Goal: Information Seeking & Learning: Learn about a topic

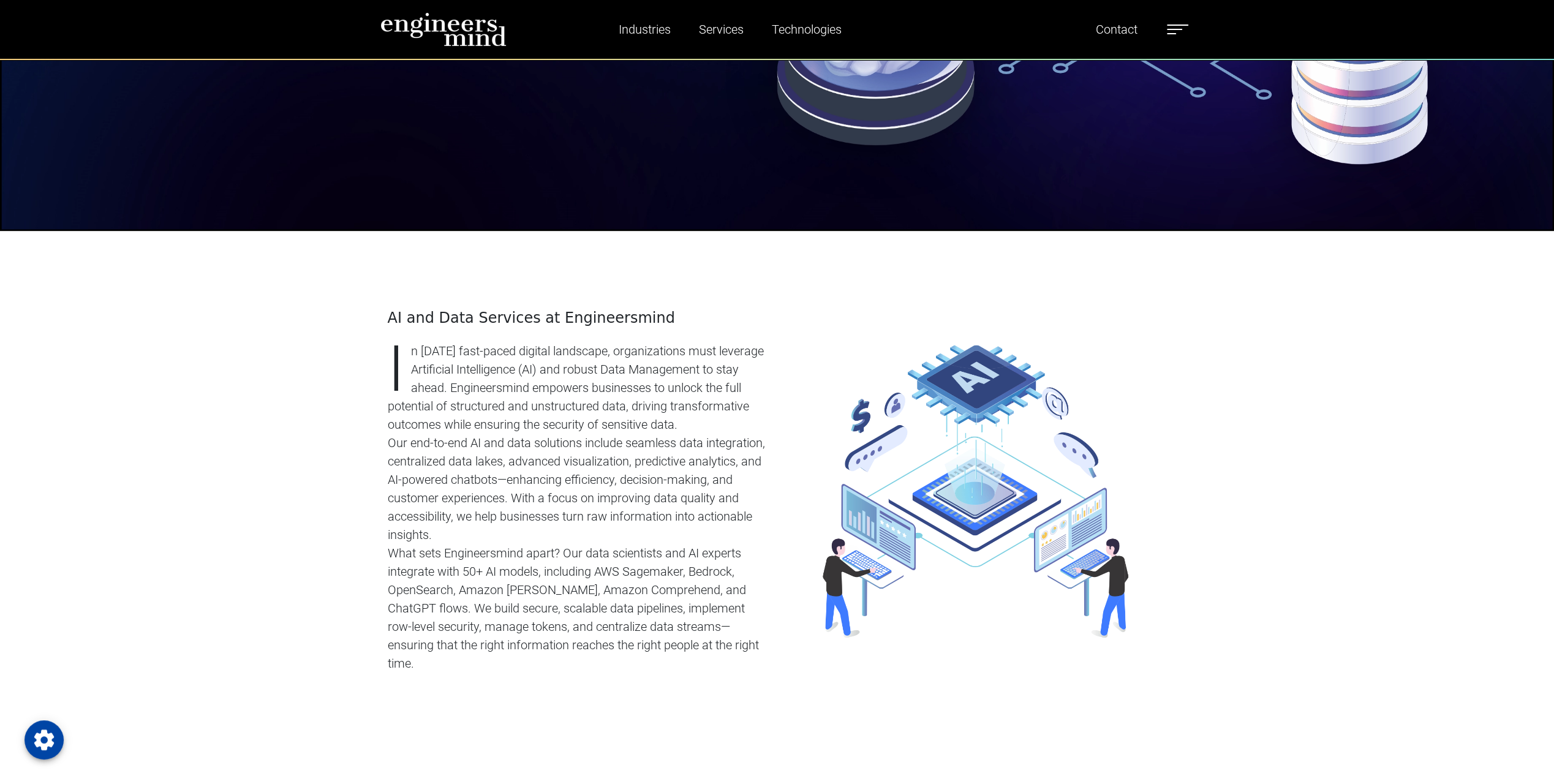
scroll to position [674, 0]
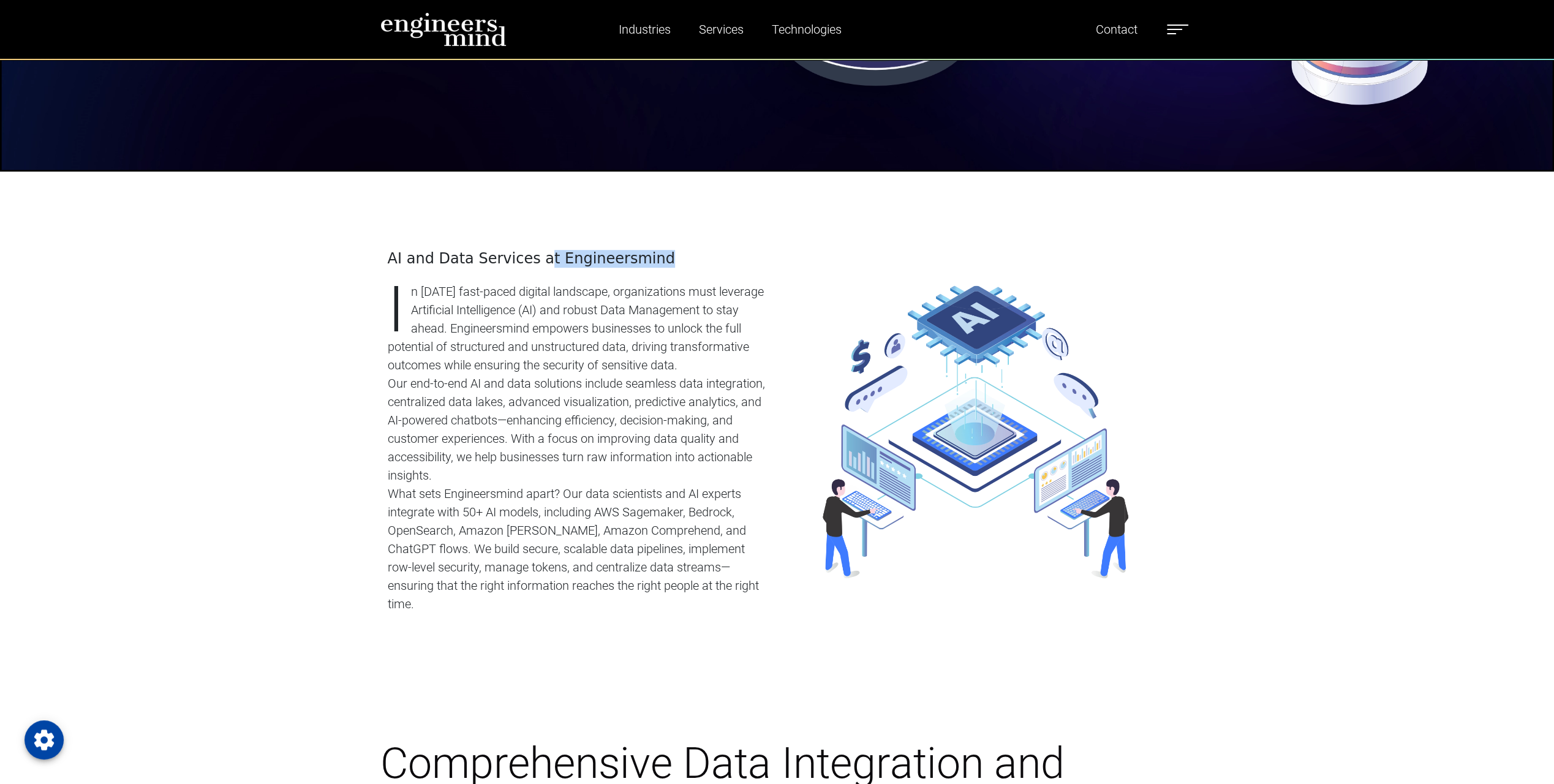
drag, startPoint x: 536, startPoint y: 260, endPoint x: 659, endPoint y: 262, distance: 123.0
click at [659, 262] on h4 "AI and Data Services at Engineersmind" at bounding box center [579, 258] width 382 height 18
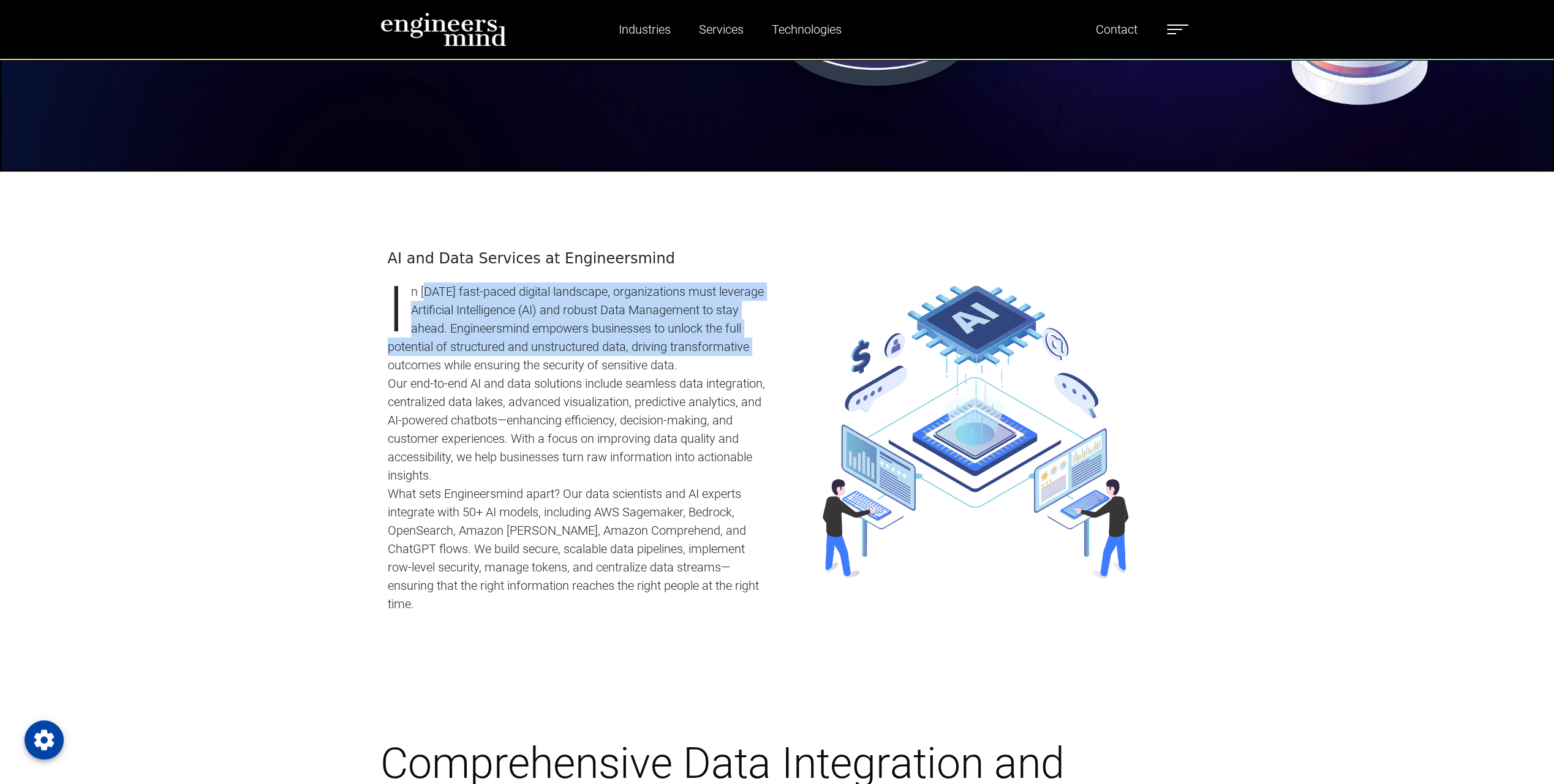
drag, startPoint x: 426, startPoint y: 291, endPoint x: 752, endPoint y: 351, distance: 331.5
click at [752, 351] on p "In [DATE] fast-paced digital landscape, organizations must leverage Artificial …" at bounding box center [579, 328] width 382 height 92
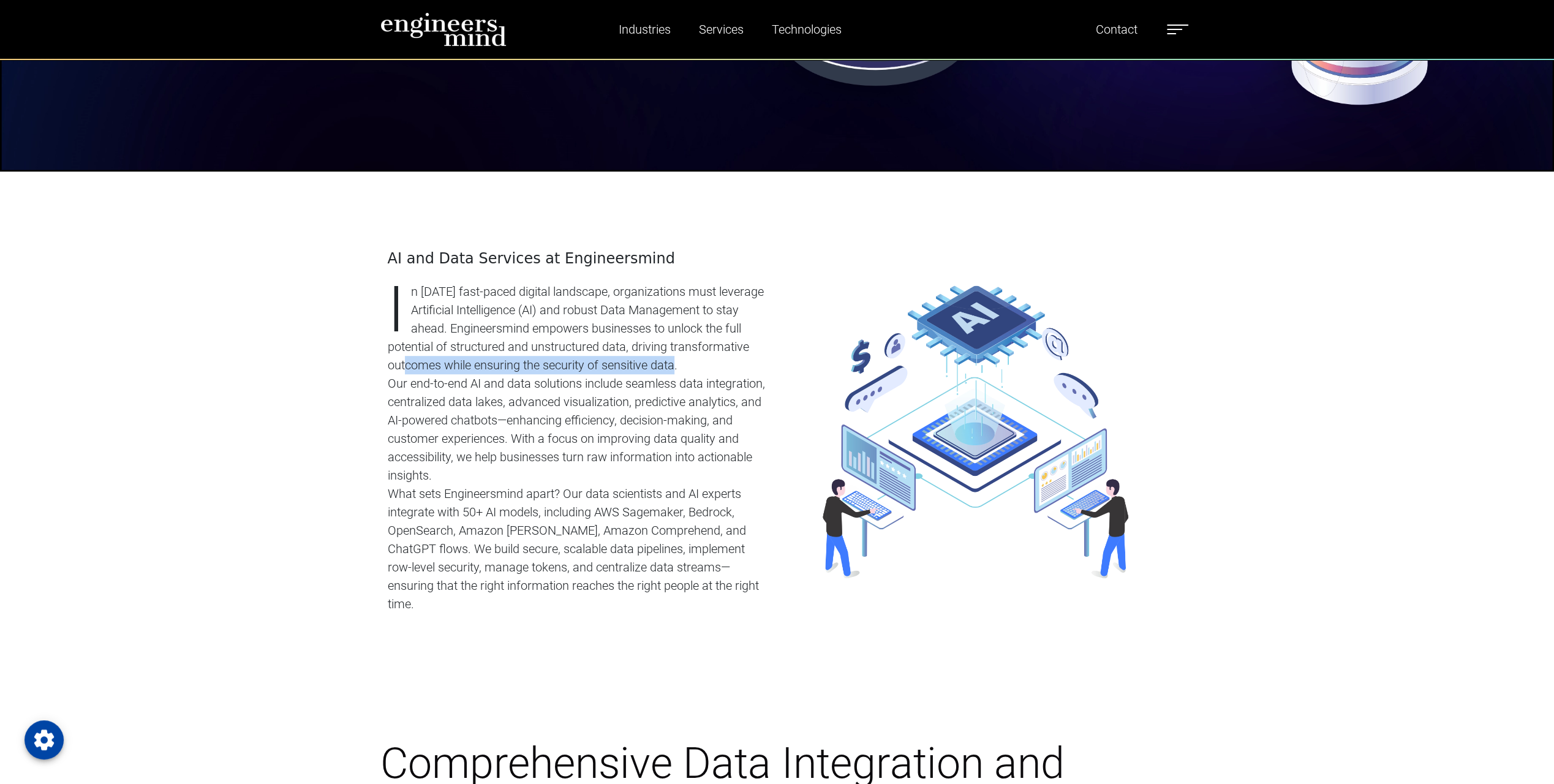
drag, startPoint x: 402, startPoint y: 370, endPoint x: 669, endPoint y: 365, distance: 267.0
click at [669, 365] on p "In [DATE] fast-paced digital landscape, organizations must leverage Artificial …" at bounding box center [579, 328] width 382 height 92
drag, startPoint x: 398, startPoint y: 384, endPoint x: 610, endPoint y: 390, distance: 212.1
click at [607, 390] on p "Our end-to-end AI and data solutions include seamless data integration, central…" at bounding box center [579, 430] width 382 height 111
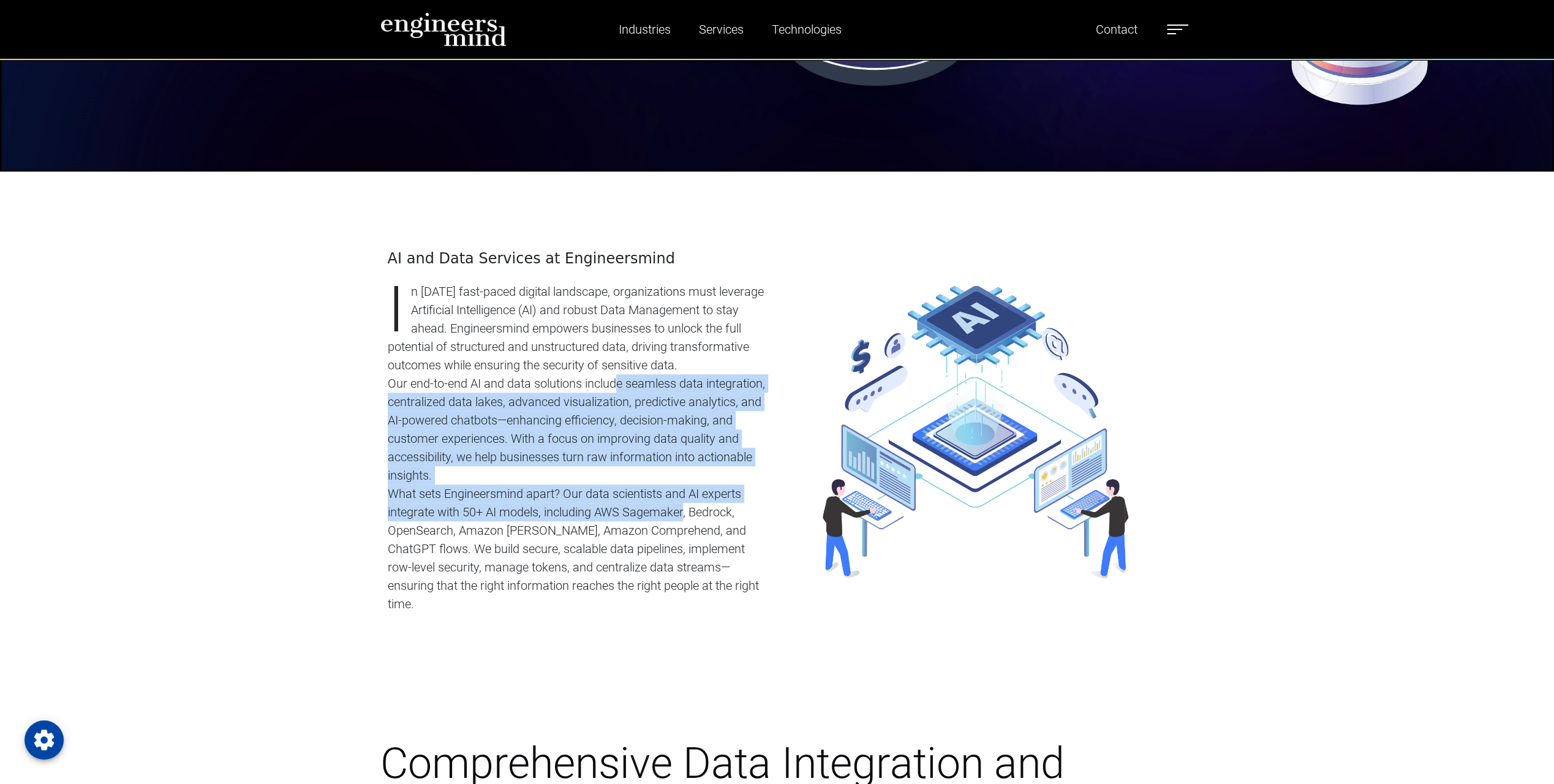
drag, startPoint x: 610, startPoint y: 390, endPoint x: 684, endPoint y: 516, distance: 146.1
click at [684, 516] on div "AI and Data Services at Engineersmind In [DATE] fast-paced digital landscape, o…" at bounding box center [579, 431] width 382 height 363
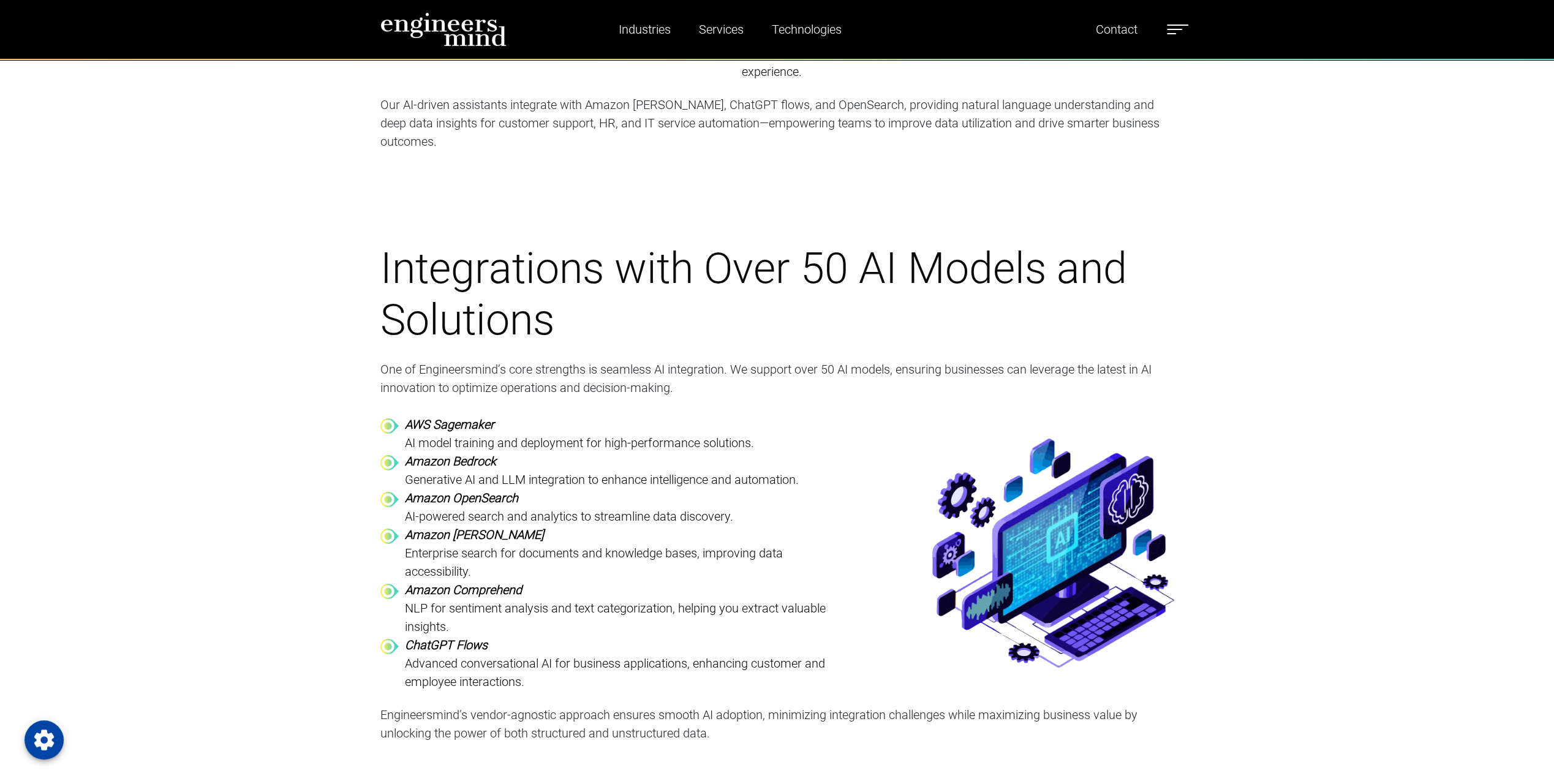
scroll to position [4288, 0]
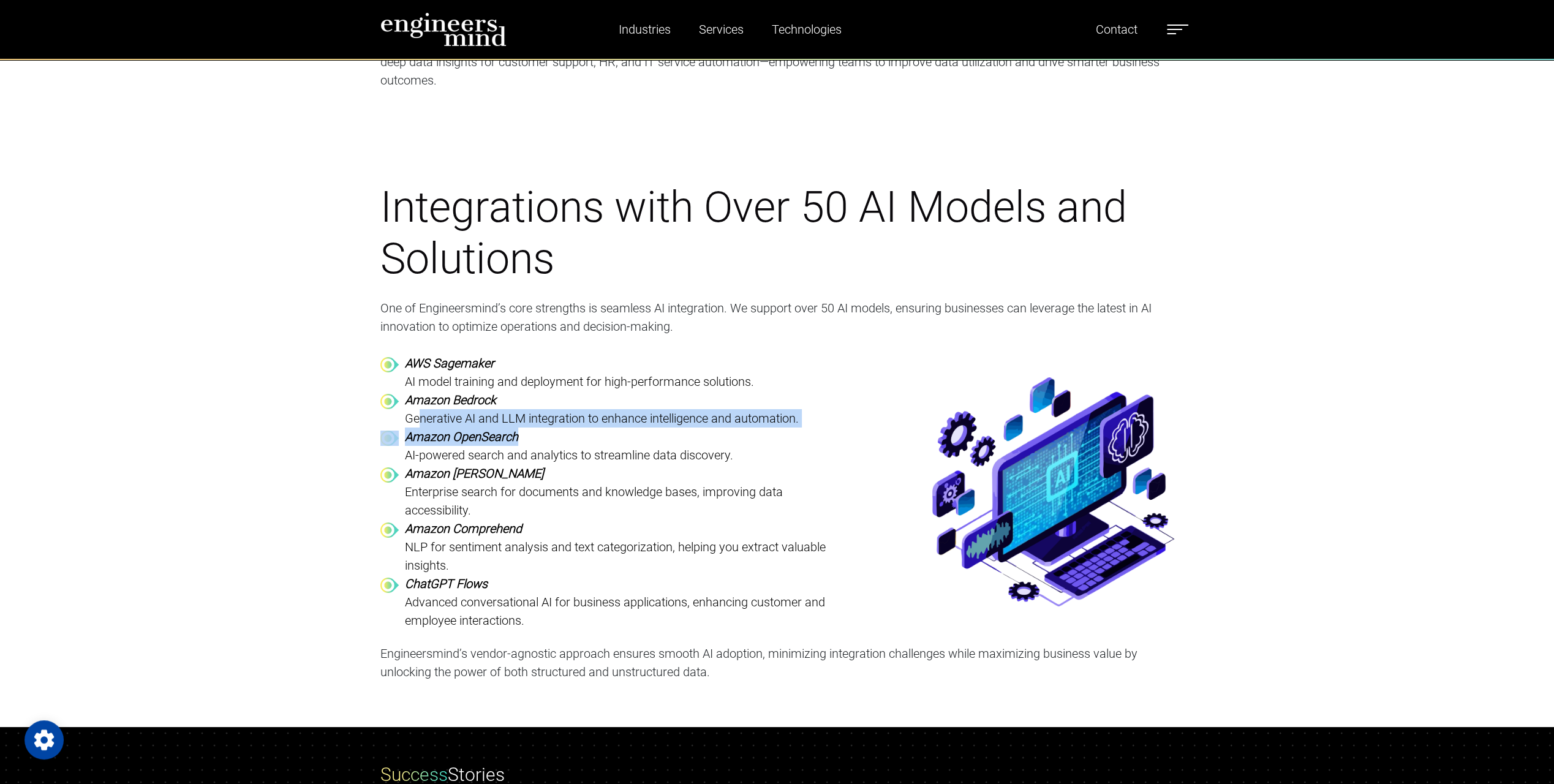
drag, startPoint x: 422, startPoint y: 382, endPoint x: 664, endPoint y: 395, distance: 242.3
click at [664, 395] on div "AWS Sagemaker AI model training and deployment for high-performance solutions. …" at bounding box center [608, 492] width 457 height 276
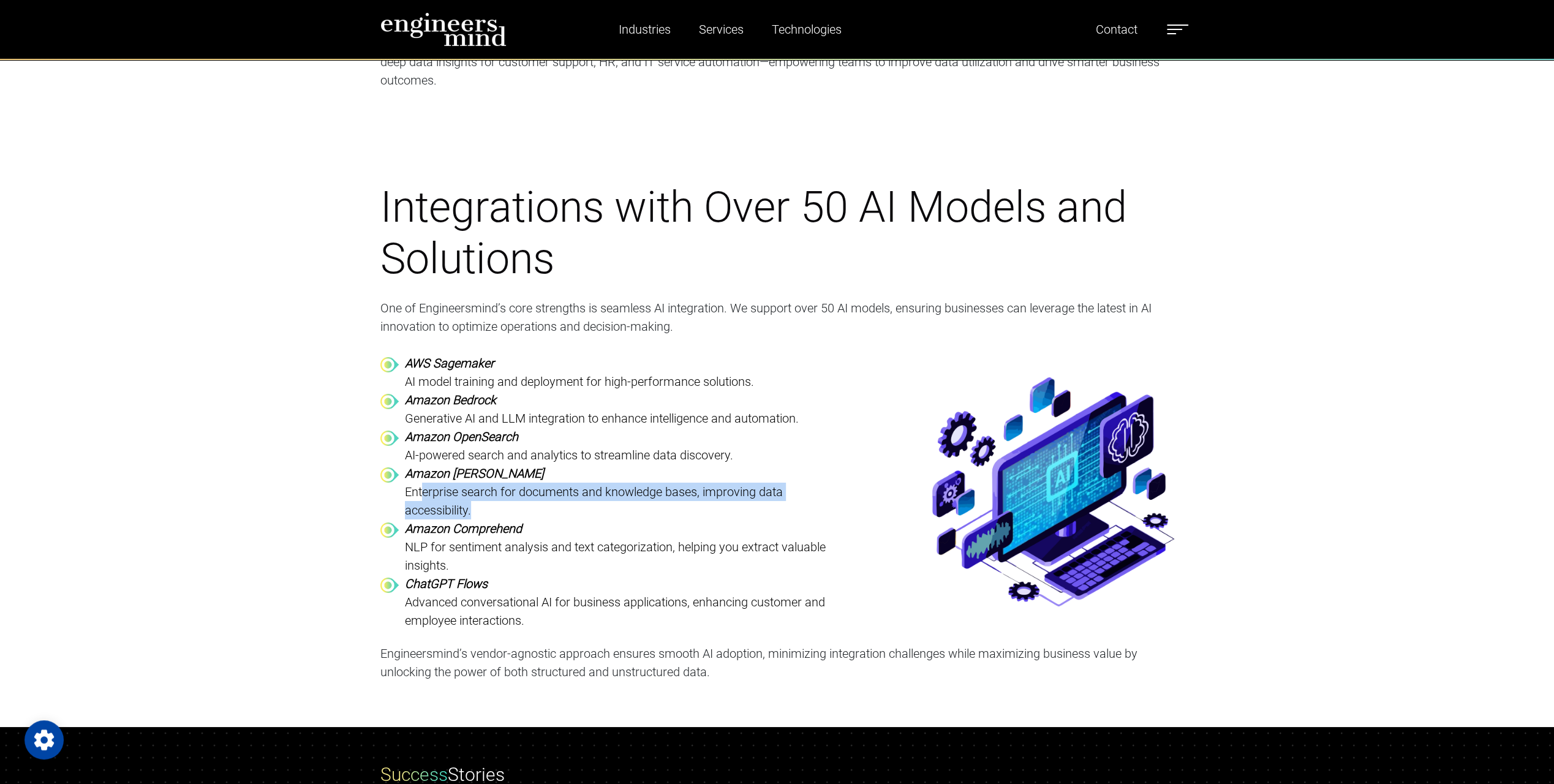
drag, startPoint x: 424, startPoint y: 456, endPoint x: 650, endPoint y: 465, distance: 226.2
click at [650, 483] on p "Enterprise search for documents and knowledge bases, improving data accessibili…" at bounding box center [621, 501] width 433 height 37
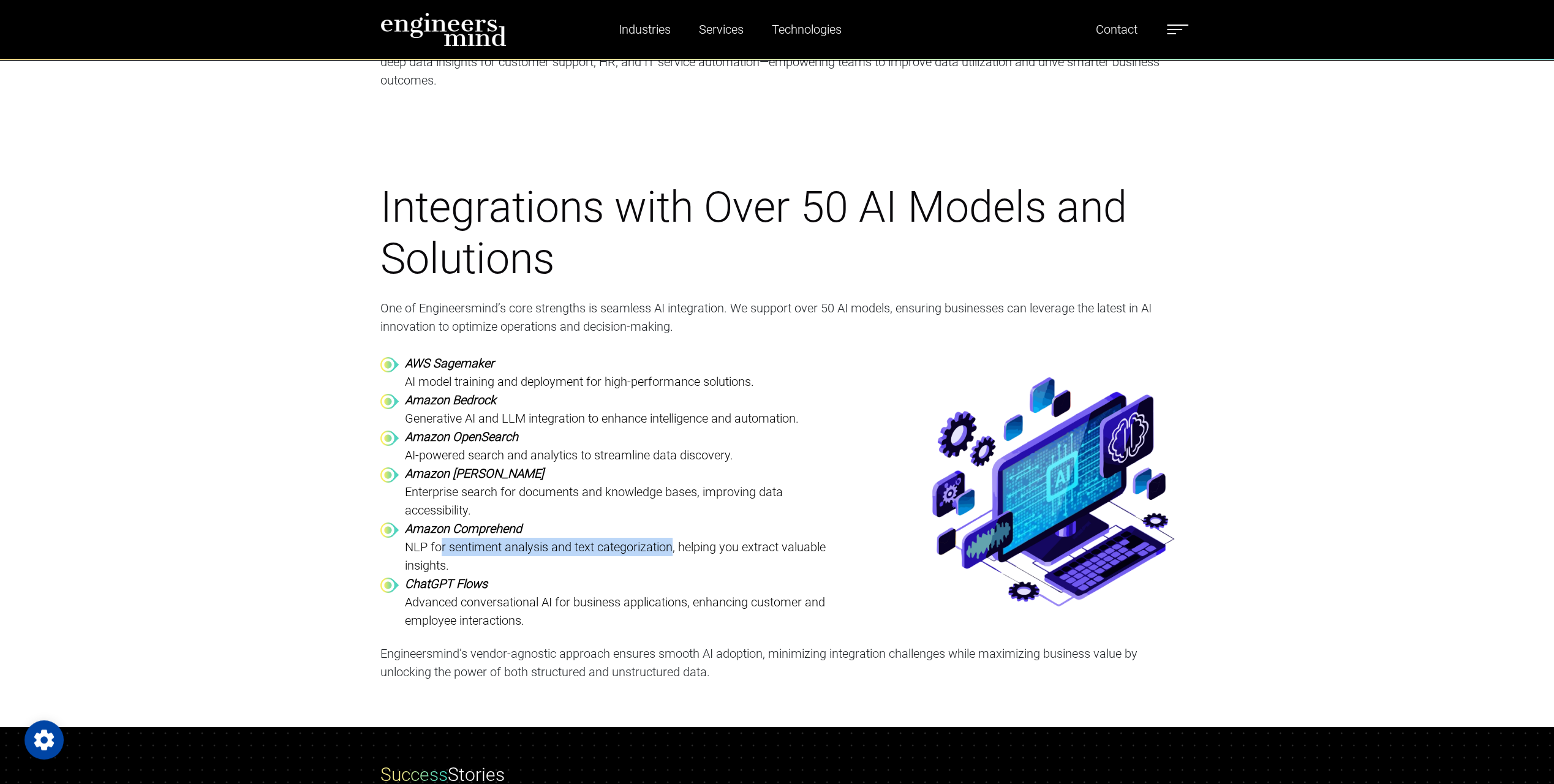
drag, startPoint x: 440, startPoint y: 508, endPoint x: 674, endPoint y: 508, distance: 234.0
click at [674, 538] on p "NLP for sentiment analysis and text categorization, helping you extract valuabl…" at bounding box center [621, 556] width 433 height 37
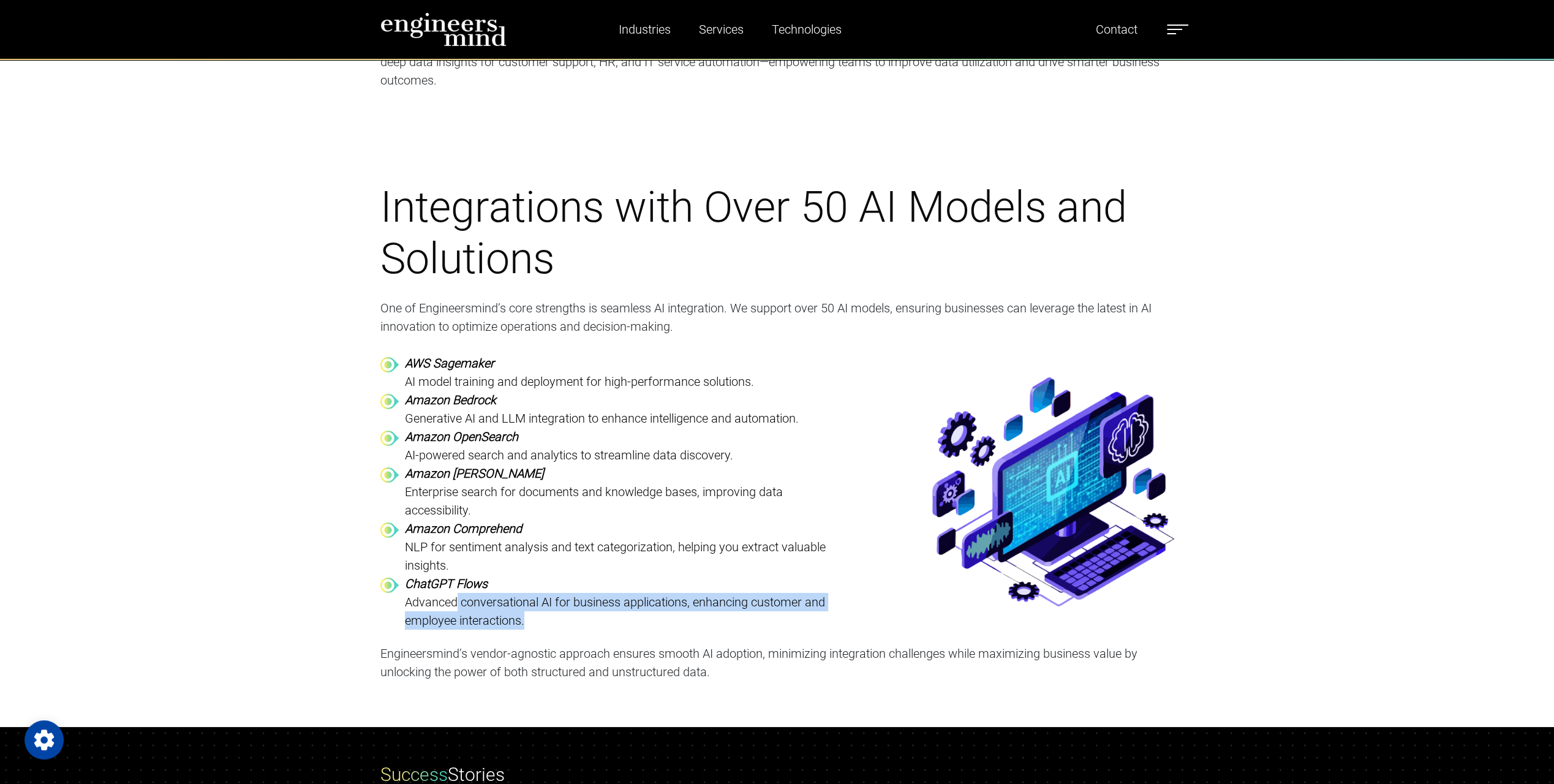
drag, startPoint x: 457, startPoint y: 566, endPoint x: 603, endPoint y: 578, distance: 146.5
click at [603, 593] on p "Advanced conversational AI for business applications, enhancing customer and em…" at bounding box center [621, 611] width 433 height 37
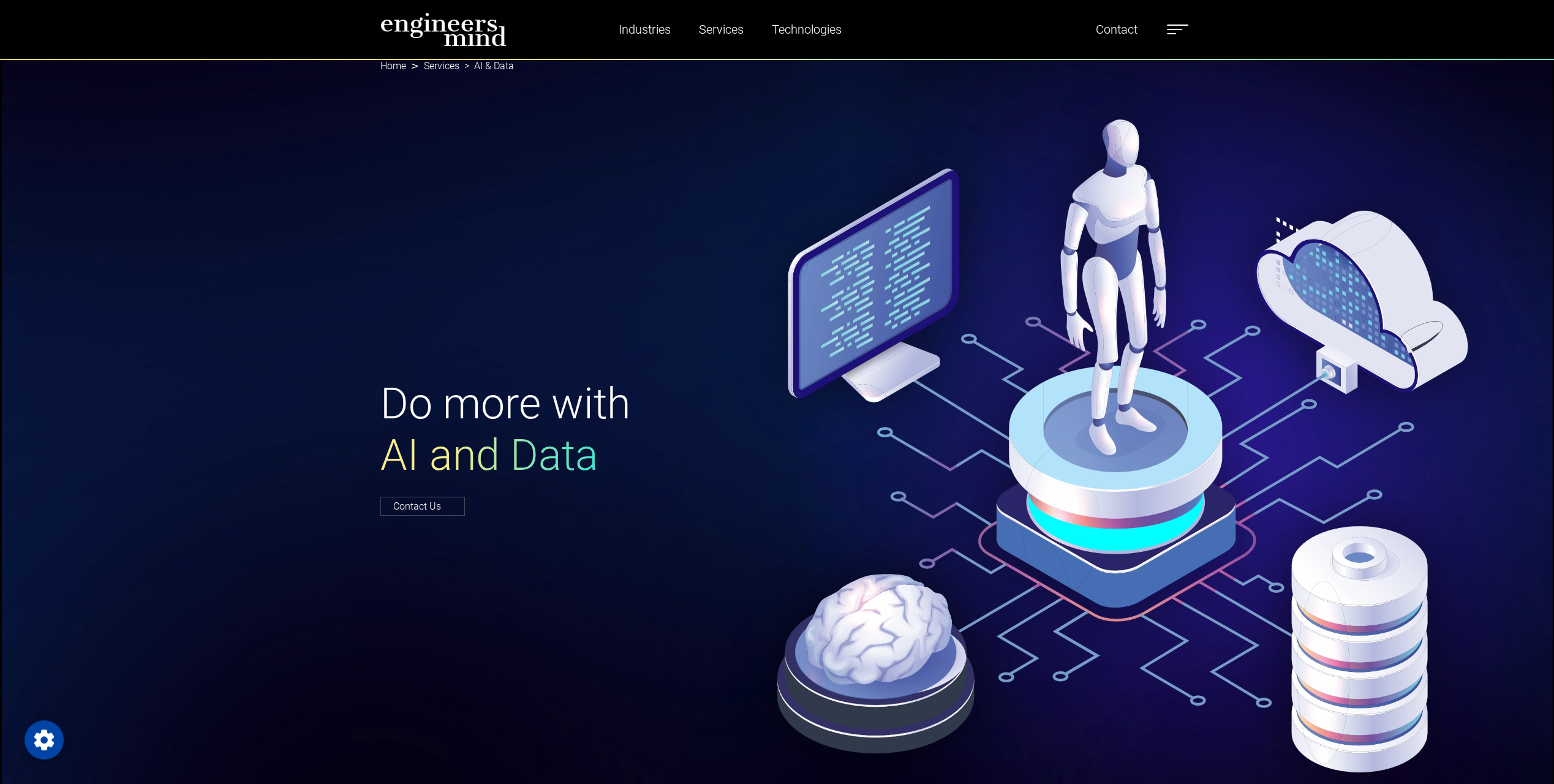
scroll to position [0, 0]
